Goal: Task Accomplishment & Management: Manage account settings

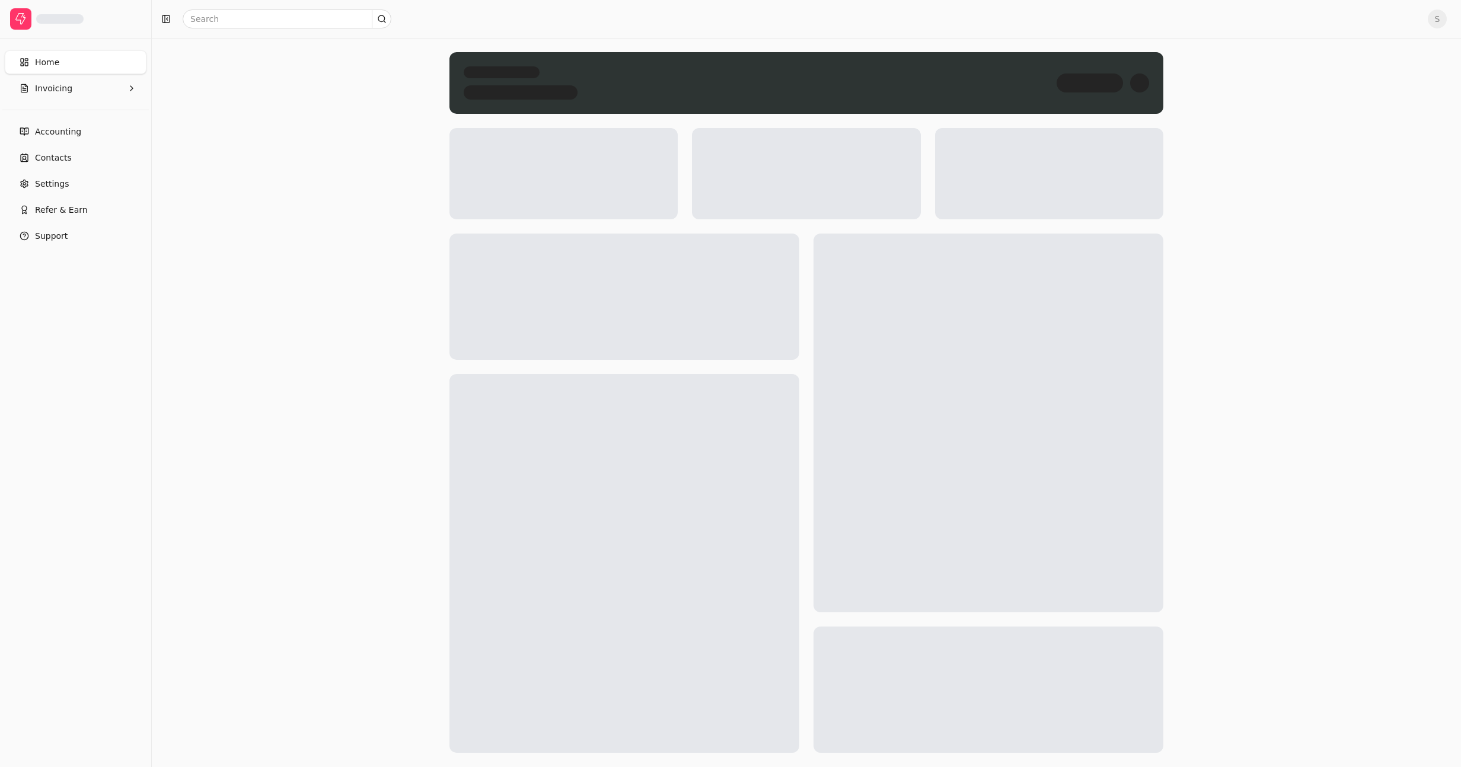
click at [79, 85] on button "Invoicing" at bounding box center [76, 88] width 142 height 24
click at [75, 115] on span "All Invoices" at bounding box center [59, 117] width 47 height 12
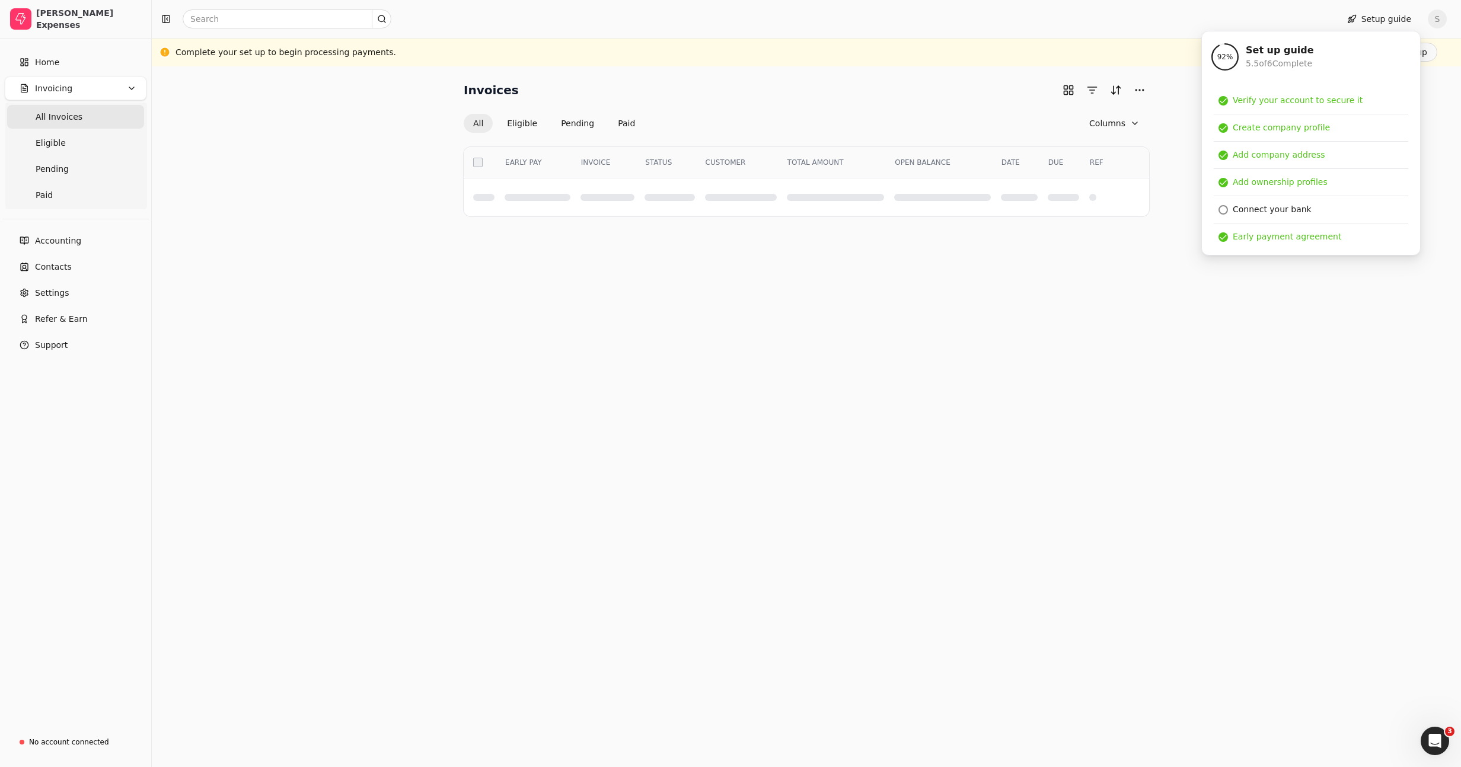
click at [311, 181] on div "Invoices All Eligible Pending Paid Columns Select EARLY PAY INVOICE STATUS CUST…" at bounding box center [806, 149] width 1280 height 136
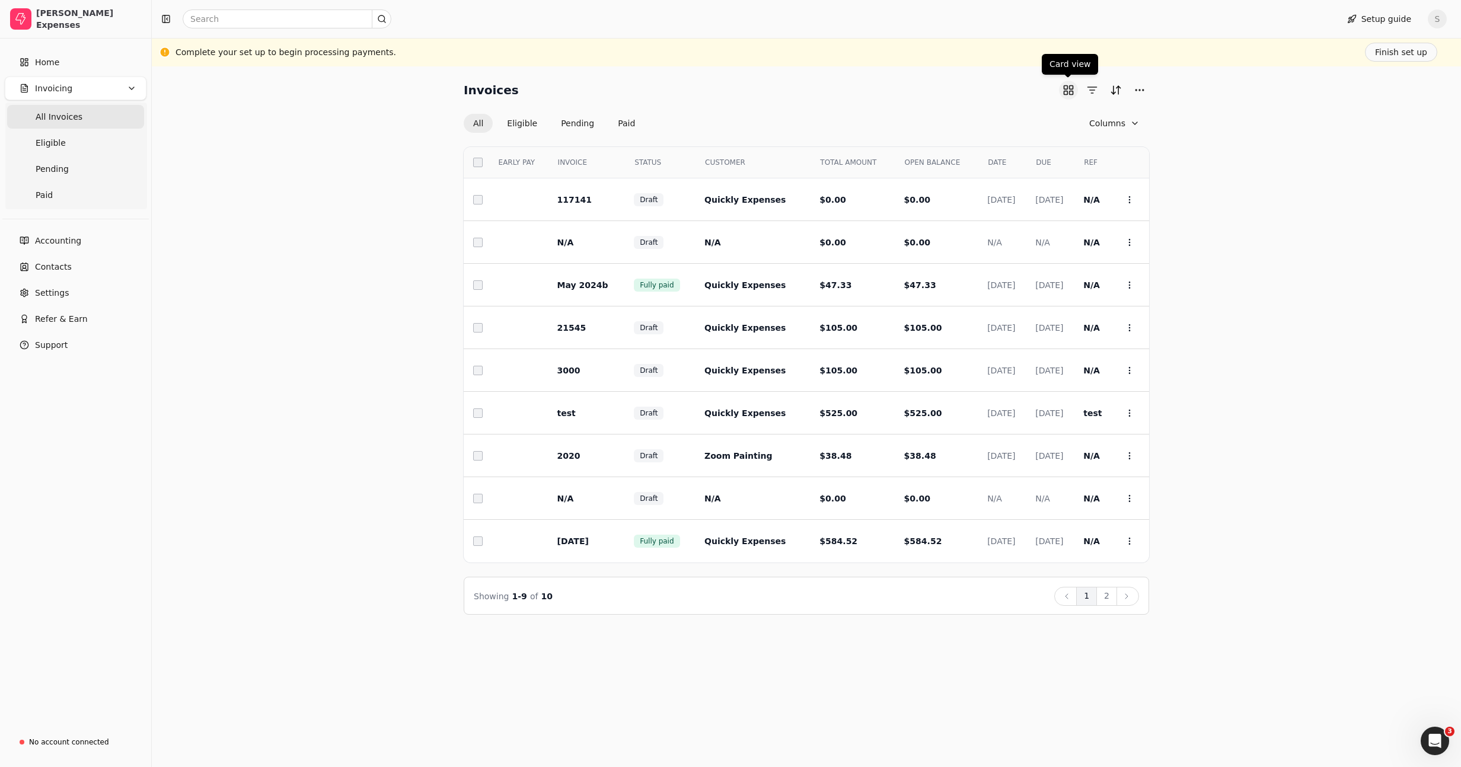
click at [1074, 97] on button "button" at bounding box center [1068, 90] width 19 height 19
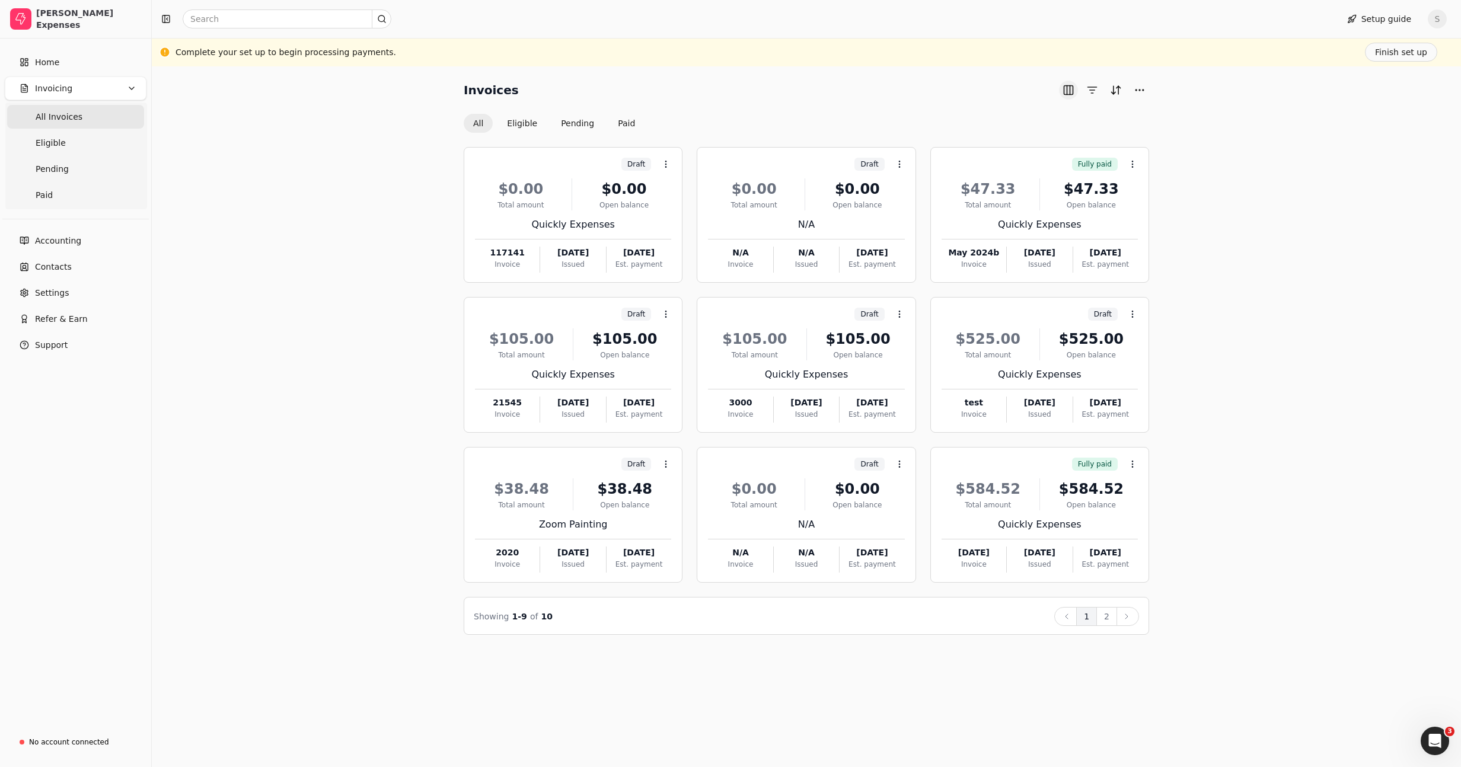
click at [1074, 97] on button "button" at bounding box center [1068, 90] width 19 height 19
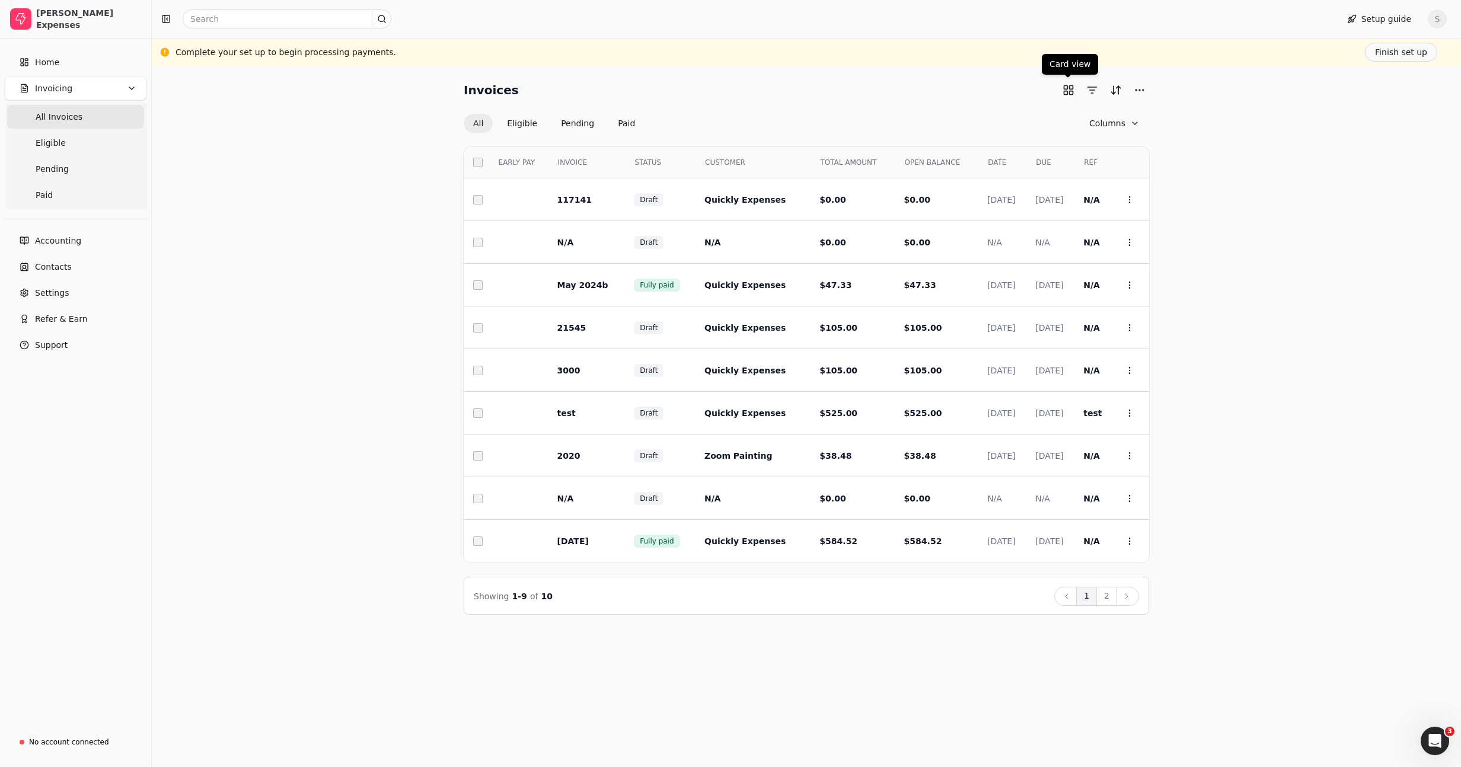
click at [226, 282] on div "Invoices All Eligible Pending Paid Columns Select EARLY PAY INVOICE STATUS CUST…" at bounding box center [806, 348] width 1280 height 534
drag, startPoint x: 343, startPoint y: 243, endPoint x: 279, endPoint y: 56, distance: 197.2
click at [343, 244] on div "Invoices All Eligible Pending Paid Columns Select EARLY PAY INVOICE STATUS CUST…" at bounding box center [806, 348] width 1280 height 534
click at [1187, 200] on div "Invoices All Eligible Pending Paid Columns Select EARLY PAY INVOICE STATUS CUST…" at bounding box center [806, 348] width 1280 height 534
click at [1129, 196] on circle at bounding box center [1129, 196] width 1 height 1
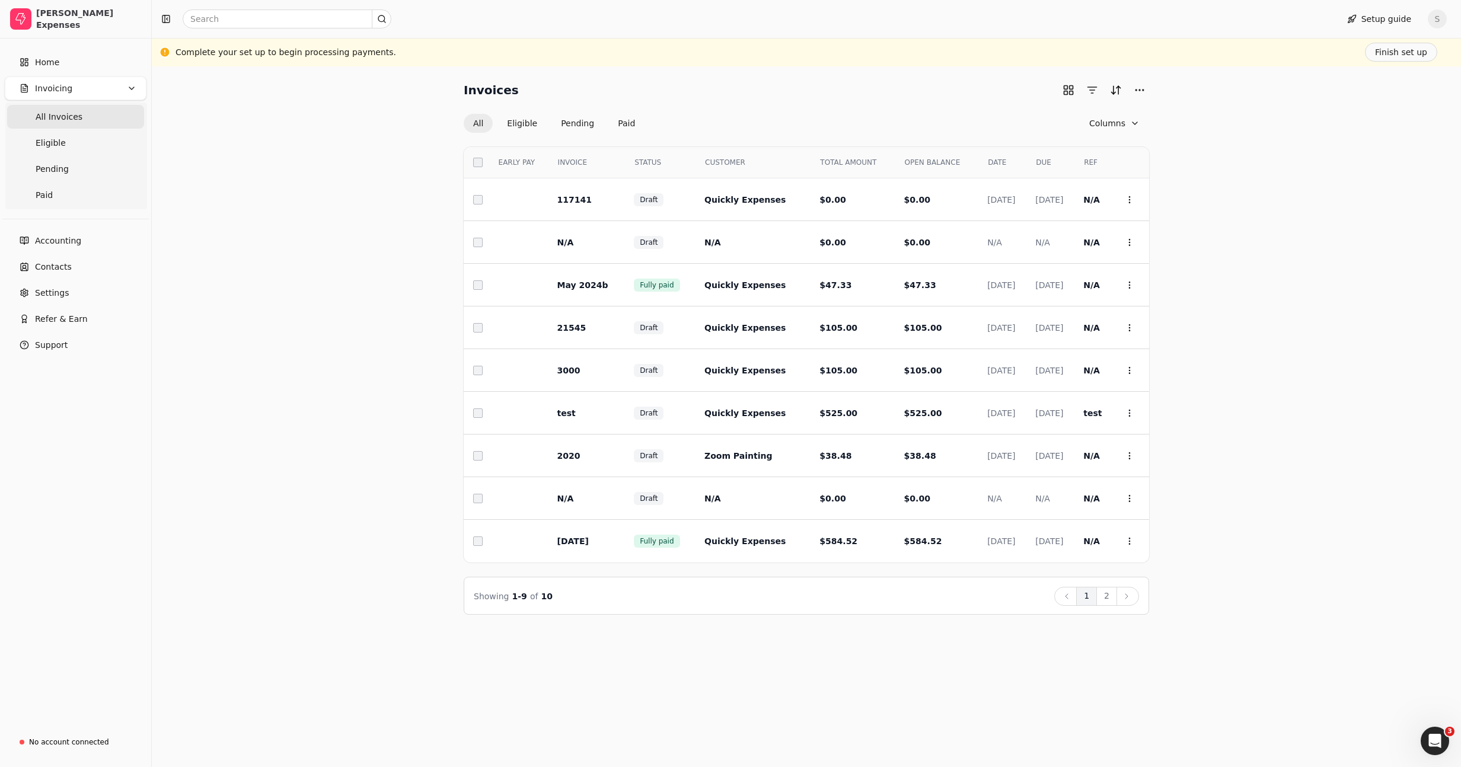
click at [1211, 173] on div "Invoices All Eligible Pending Paid Columns Select EARLY PAY INVOICE STATUS CUST…" at bounding box center [806, 348] width 1280 height 534
click at [1202, 190] on div "Invoices All Eligible Pending Paid Columns Select EARLY PAY INVOICE STATUS CUST…" at bounding box center [806, 348] width 1280 height 534
click at [468, 161] on th "Select" at bounding box center [476, 162] width 25 height 31
click at [478, 237] on td at bounding box center [476, 242] width 25 height 43
click at [421, 199] on div "Invoices All Eligible Pending Paid Columns Select EARLY PAY INVOICE STATUS CUST…" at bounding box center [806, 348] width 1280 height 534
